Goal: Check status

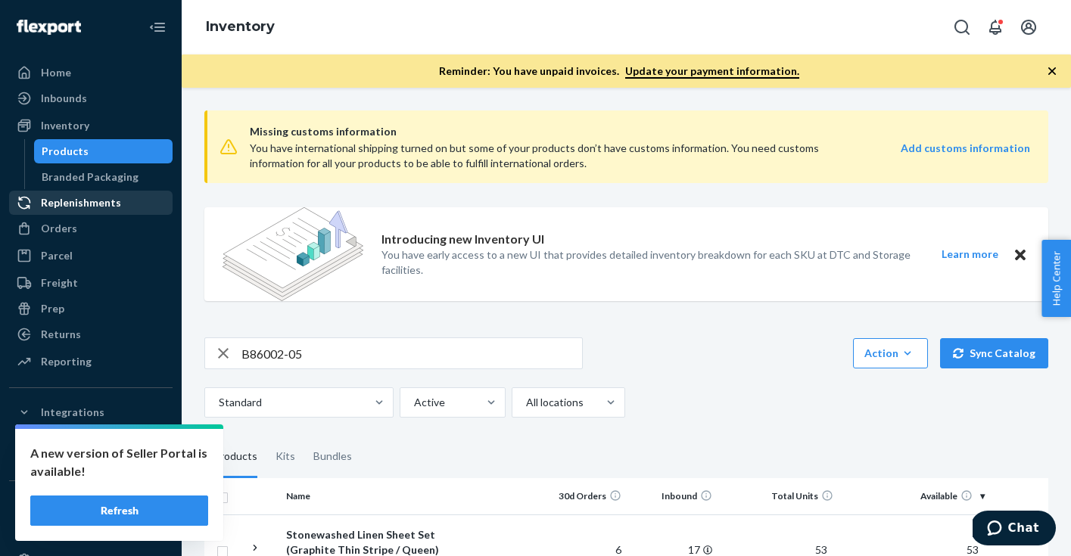
scroll to position [181, 0]
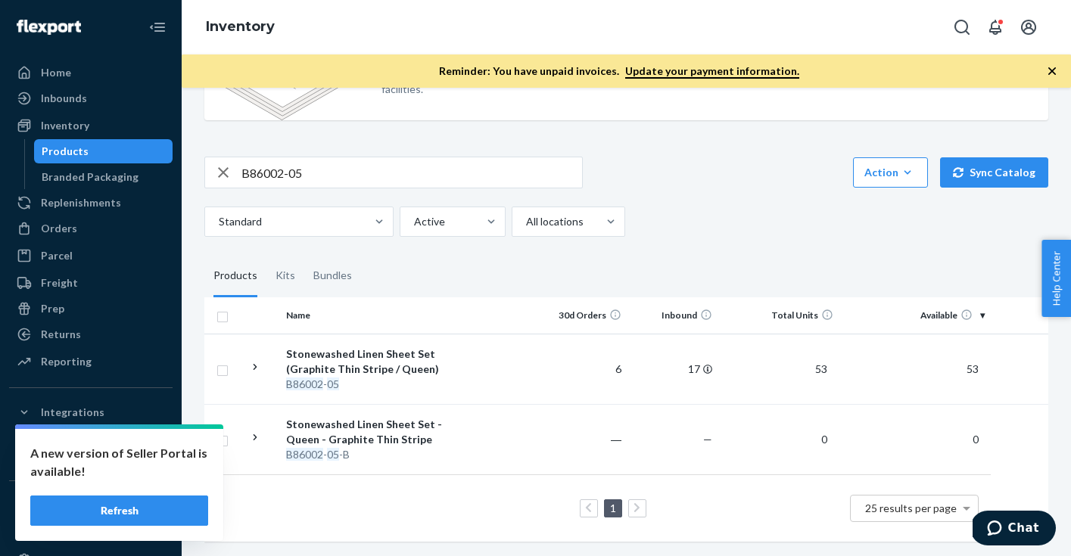
click at [310, 163] on input "B86002-05" at bounding box center [411, 172] width 341 height 30
paste input "F137001"
type input "F137001-05"
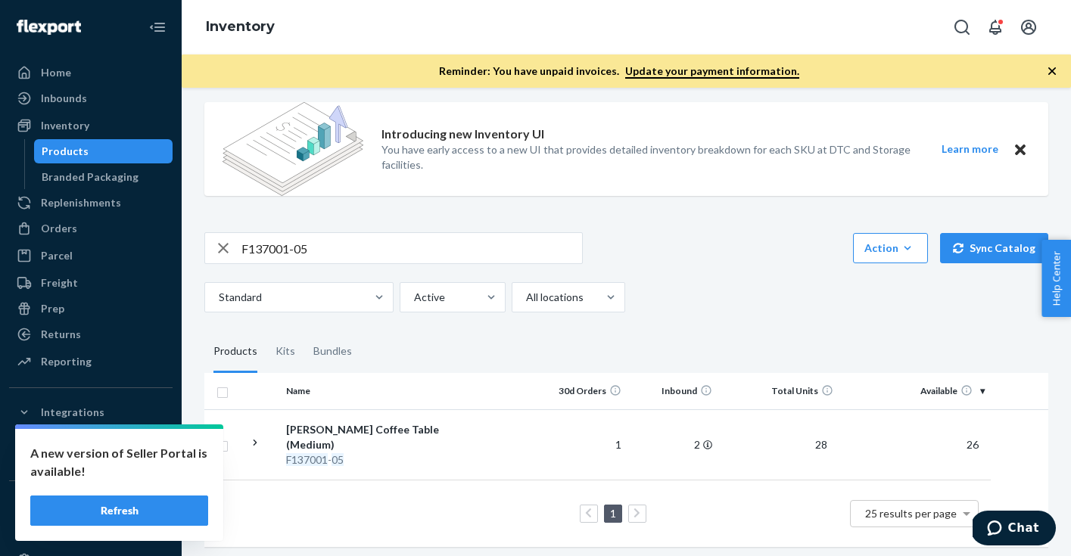
scroll to position [110, 0]
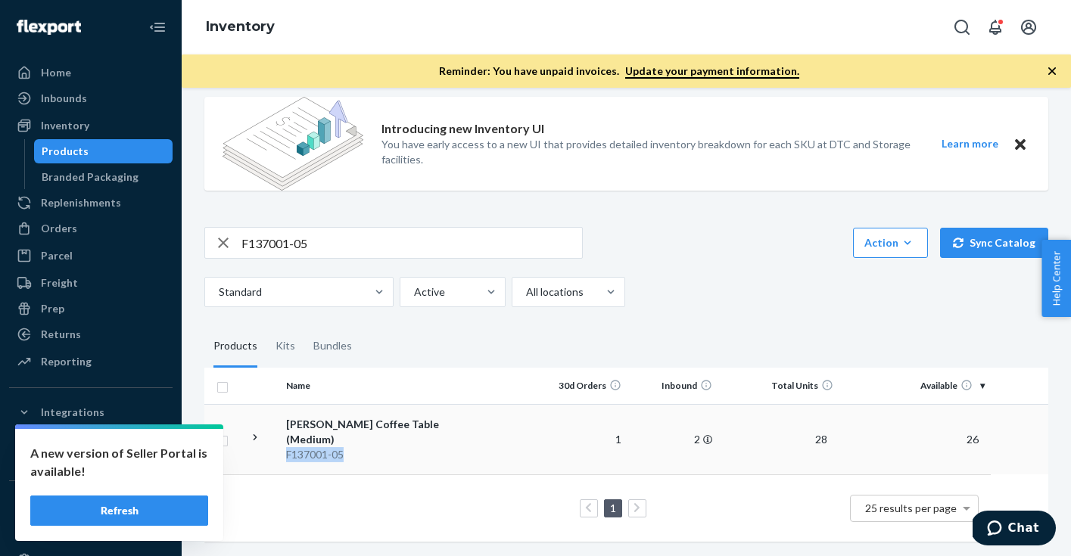
drag, startPoint x: 281, startPoint y: 453, endPoint x: 369, endPoint y: 455, distance: 87.8
click at [369, 455] on td "[PERSON_NAME] Coffee Table (Medium) F137001 - 05" at bounding box center [365, 439] width 170 height 70
